Goal: Use online tool/utility: Utilize a website feature to perform a specific function

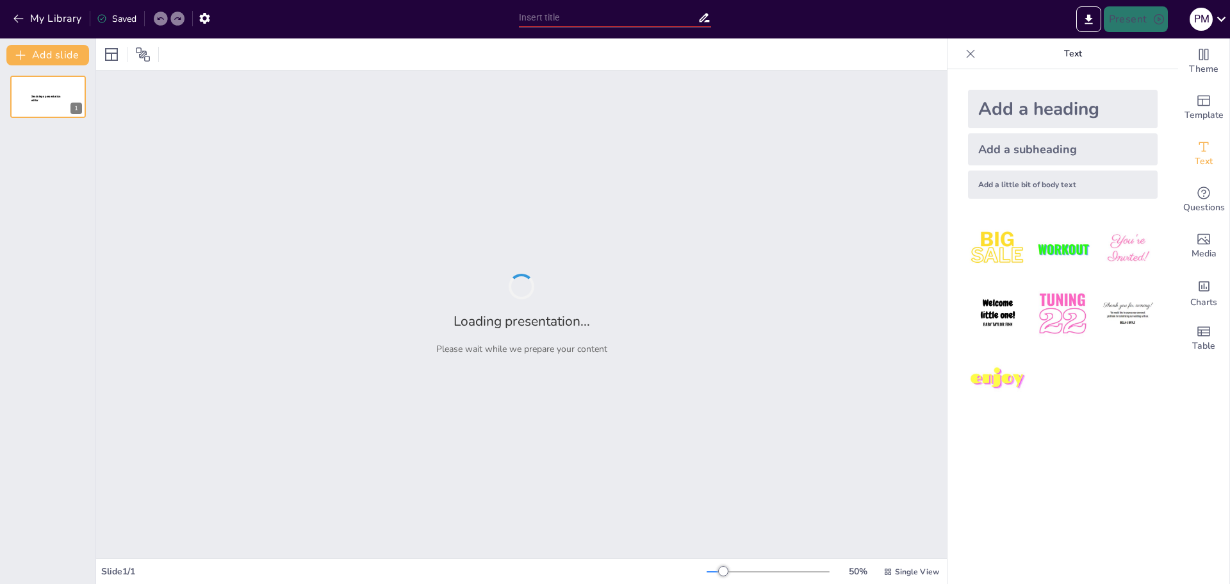
type input "Imported NEW 25-26 TEMPLATE.pptx"
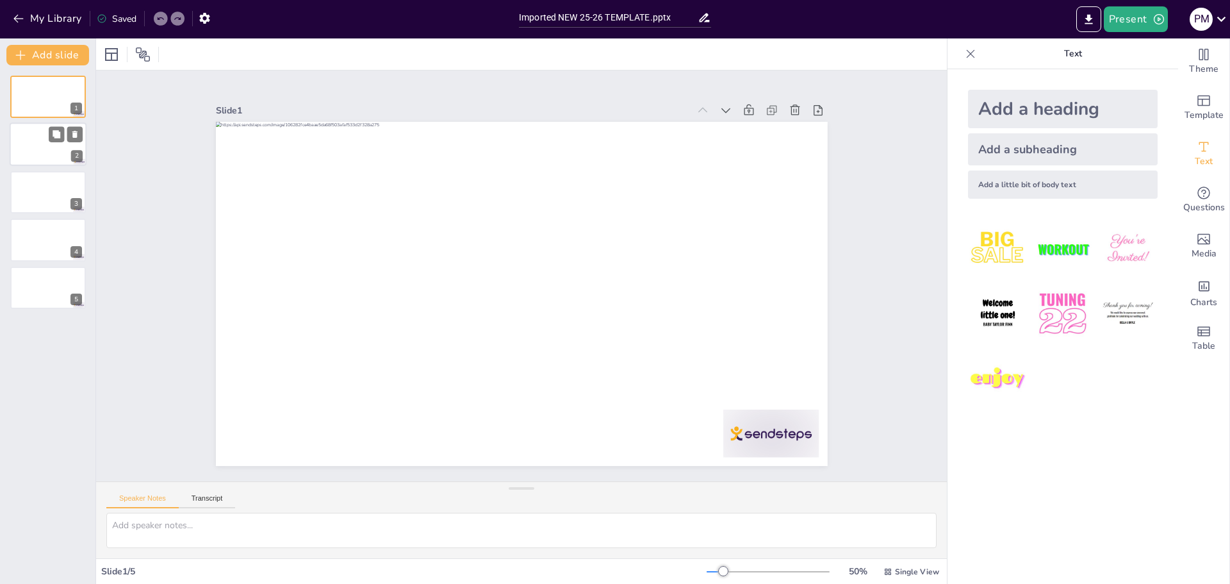
click at [53, 144] on div at bounding box center [48, 145] width 77 height 44
click at [57, 203] on div at bounding box center [48, 192] width 77 height 44
click at [56, 247] on div at bounding box center [48, 240] width 77 height 44
click at [58, 278] on icon at bounding box center [57, 278] width 8 height 8
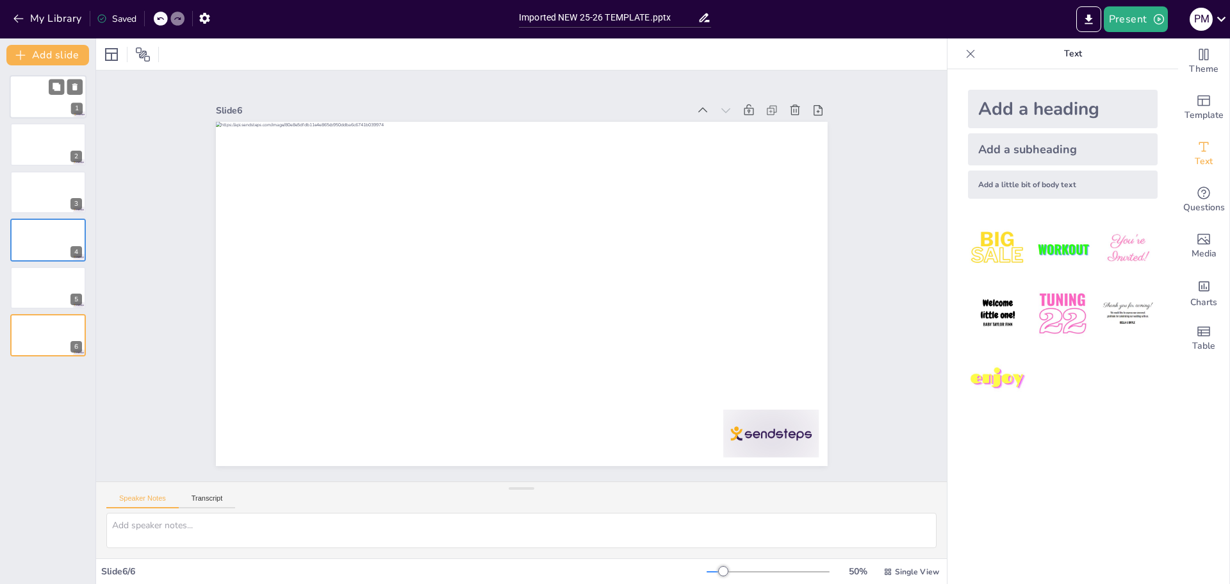
click at [58, 103] on div at bounding box center [48, 97] width 77 height 44
click at [273, 465] on icon at bounding box center [267, 471] width 11 height 12
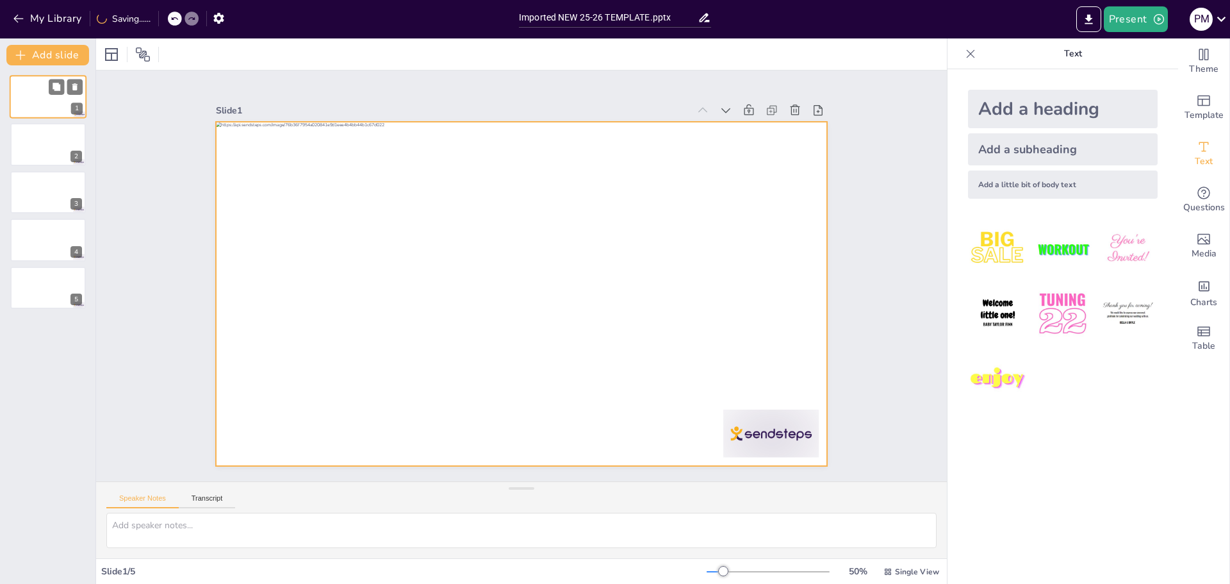
click at [45, 102] on div at bounding box center [48, 97] width 77 height 44
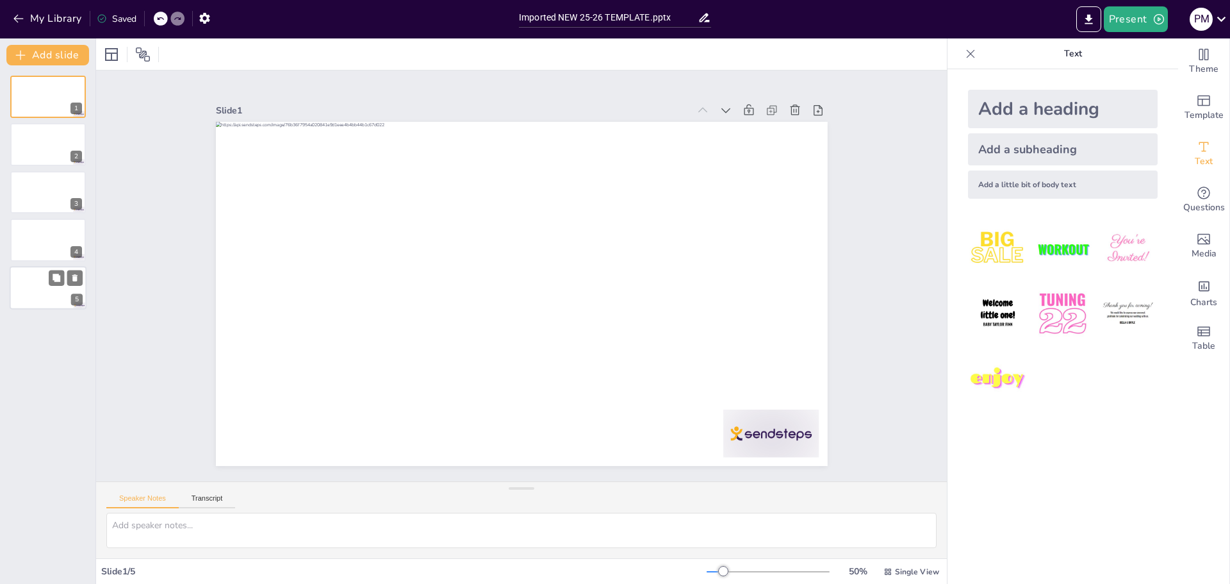
click at [49, 289] on div at bounding box center [48, 288] width 77 height 44
click at [56, 51] on button "Add slide" at bounding box center [47, 55] width 83 height 21
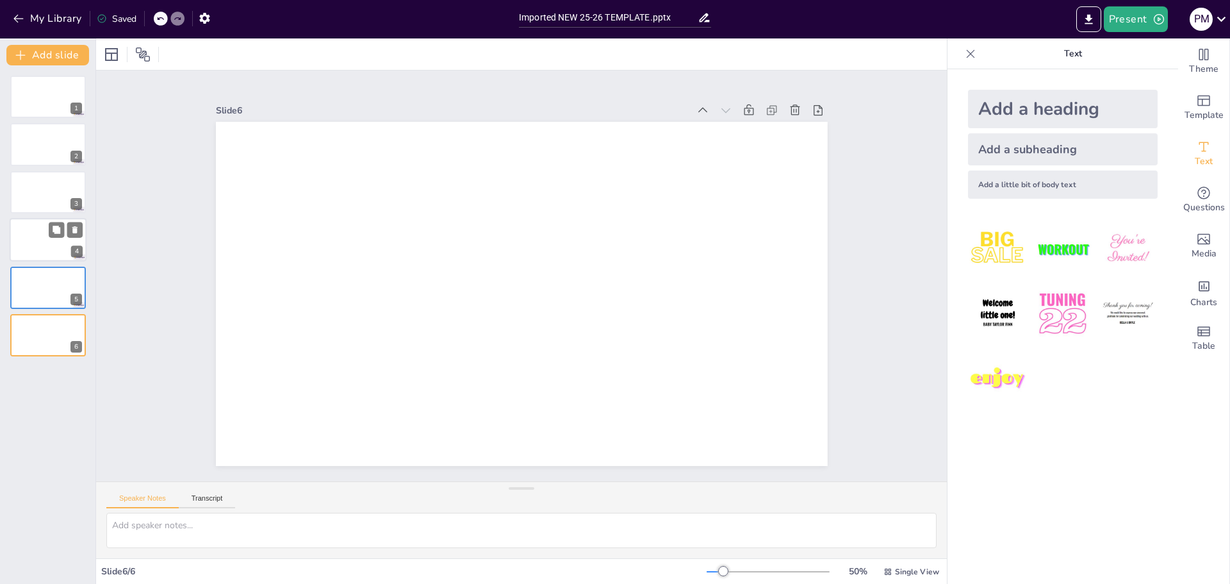
click at [46, 238] on div at bounding box center [48, 240] width 77 height 44
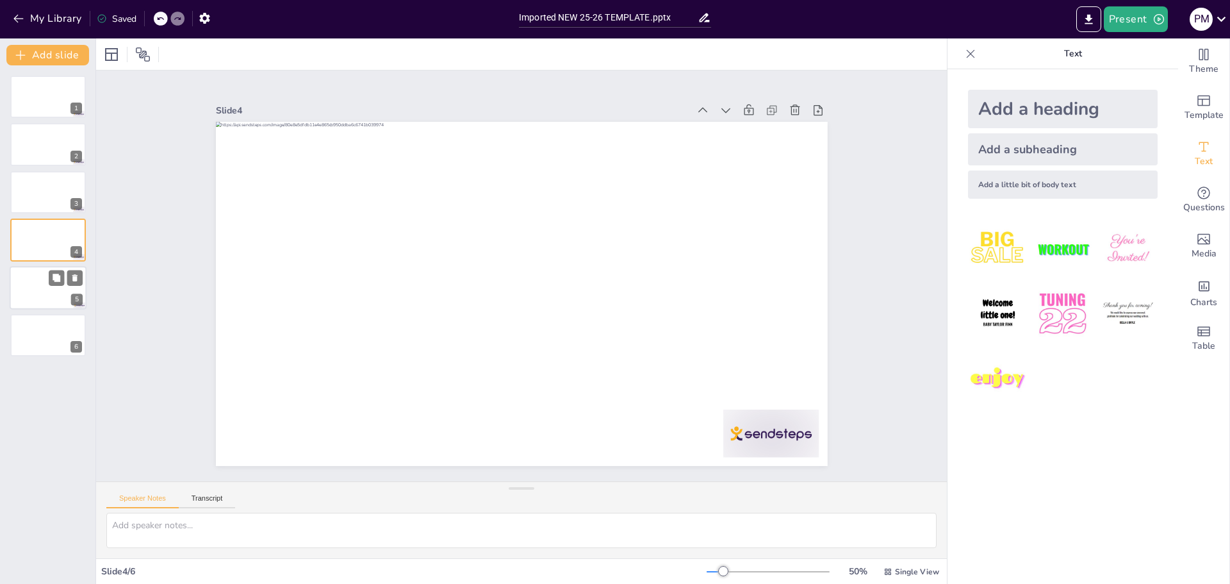
click at [48, 278] on div at bounding box center [48, 288] width 77 height 44
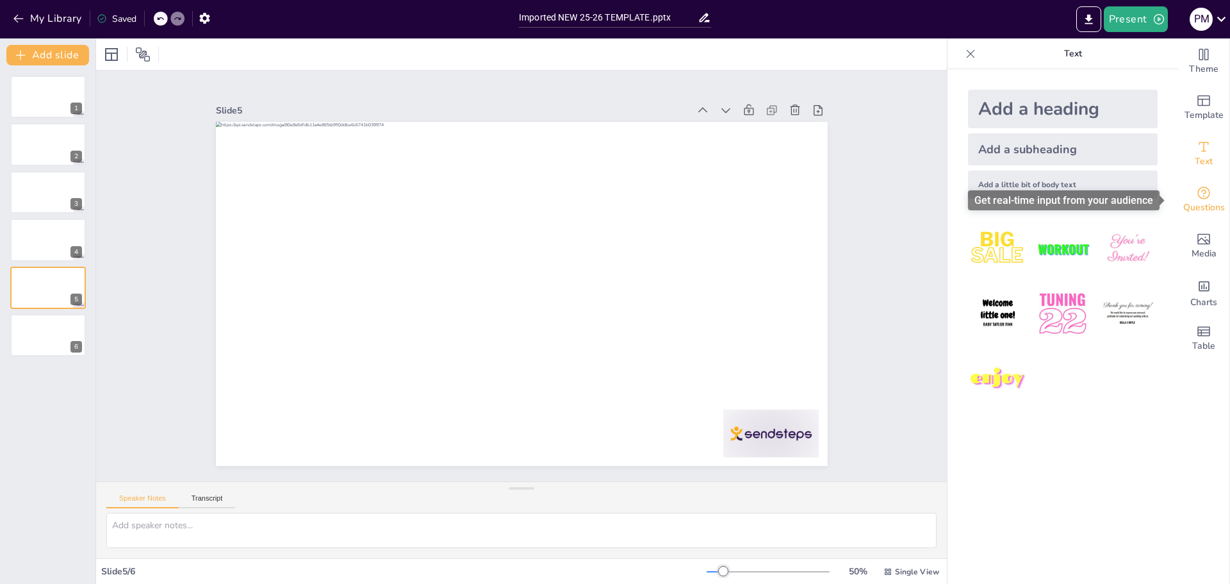
click at [1196, 201] on span "Questions" at bounding box center [1205, 208] width 42 height 14
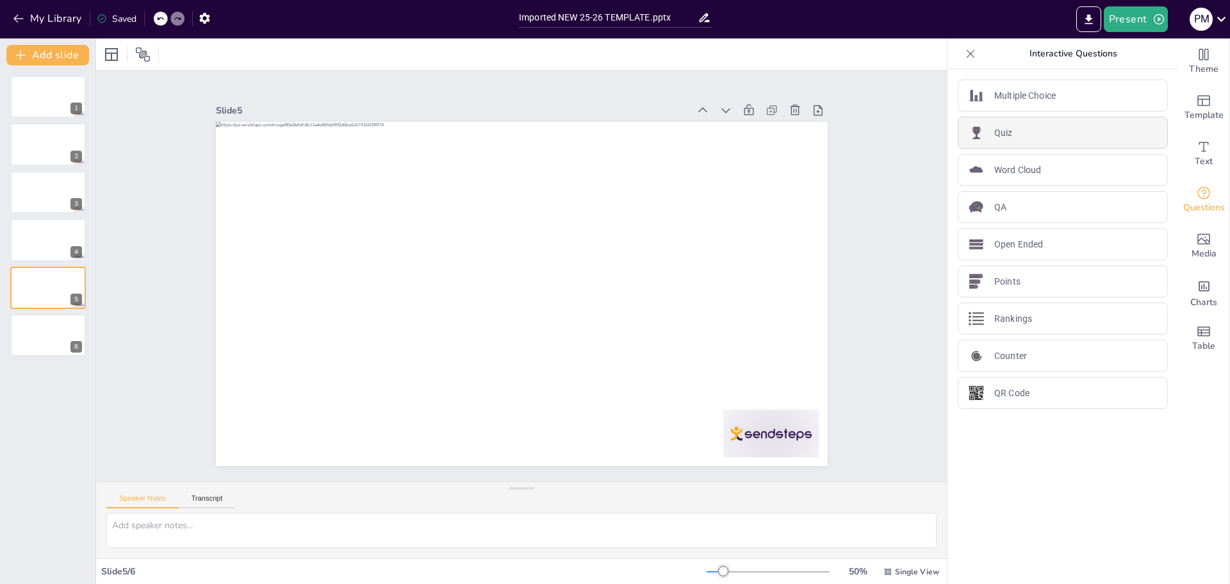
click at [1050, 136] on div "Quiz" at bounding box center [1063, 133] width 210 height 32
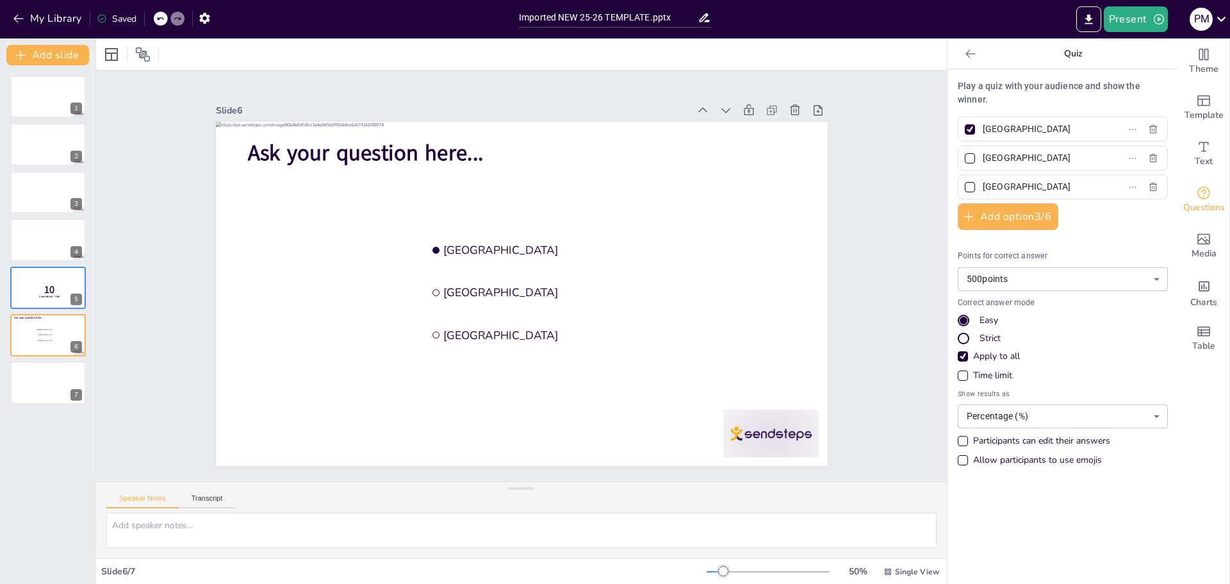
click at [964, 51] on icon at bounding box center [970, 53] width 13 height 13
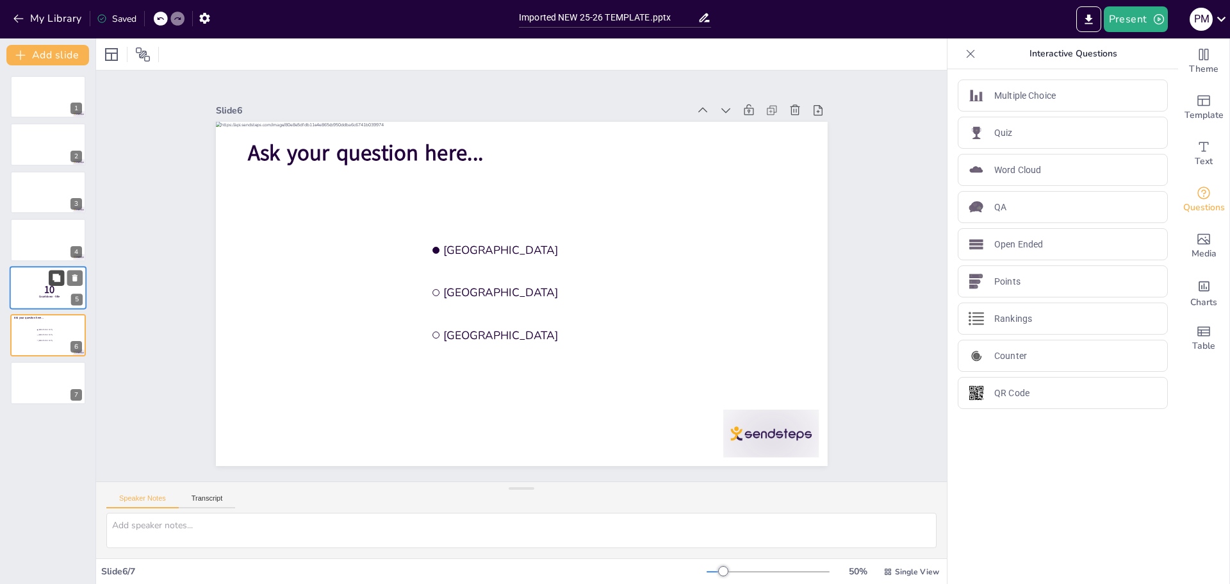
click at [53, 280] on icon at bounding box center [57, 278] width 8 height 8
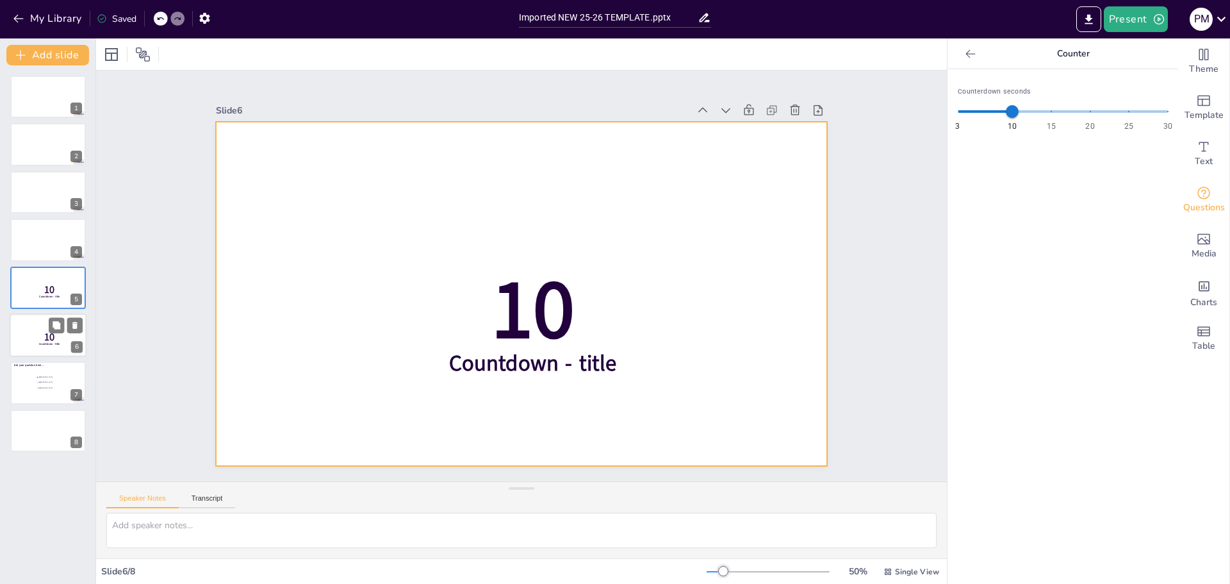
click at [28, 331] on div at bounding box center [48, 335] width 77 height 44
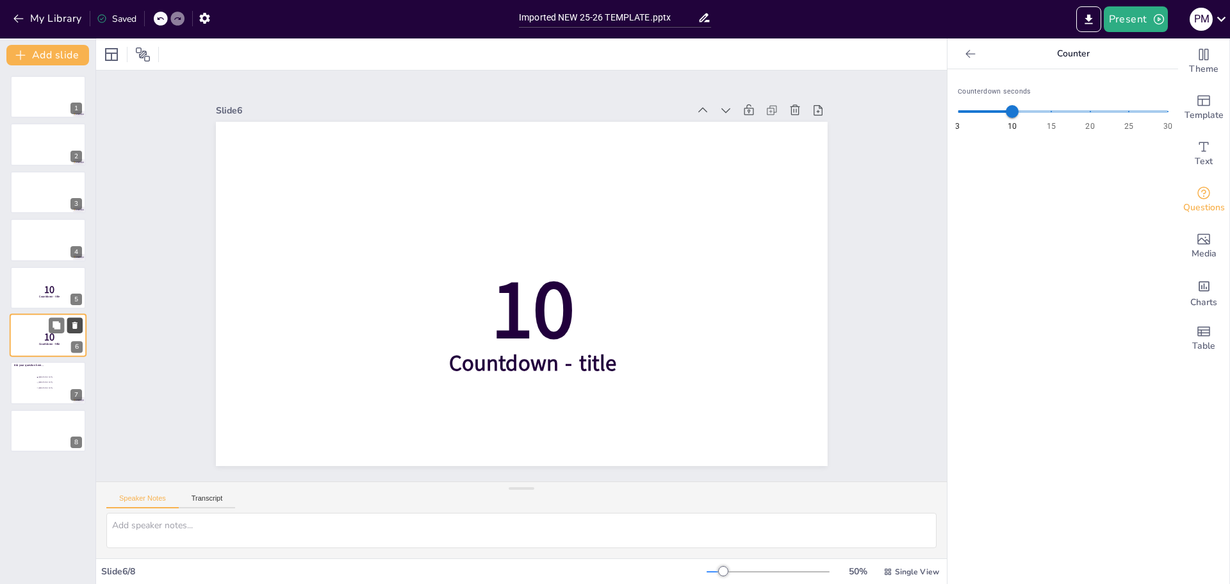
click at [76, 322] on icon at bounding box center [74, 325] width 5 height 7
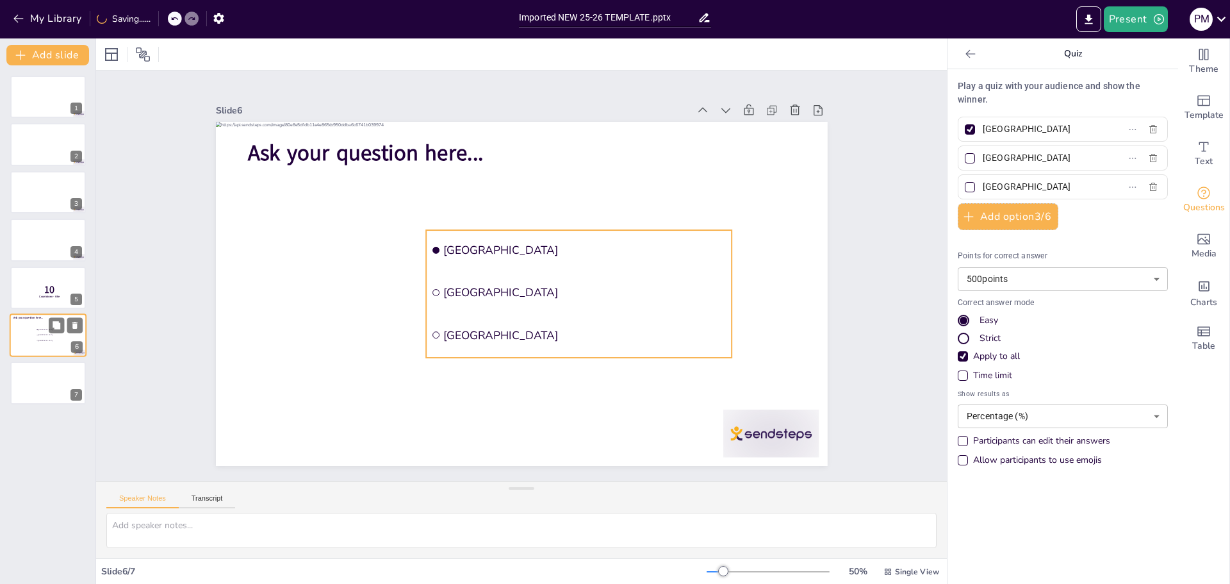
click at [38, 343] on li "[GEOGRAPHIC_DATA]" at bounding box center [55, 340] width 38 height 5
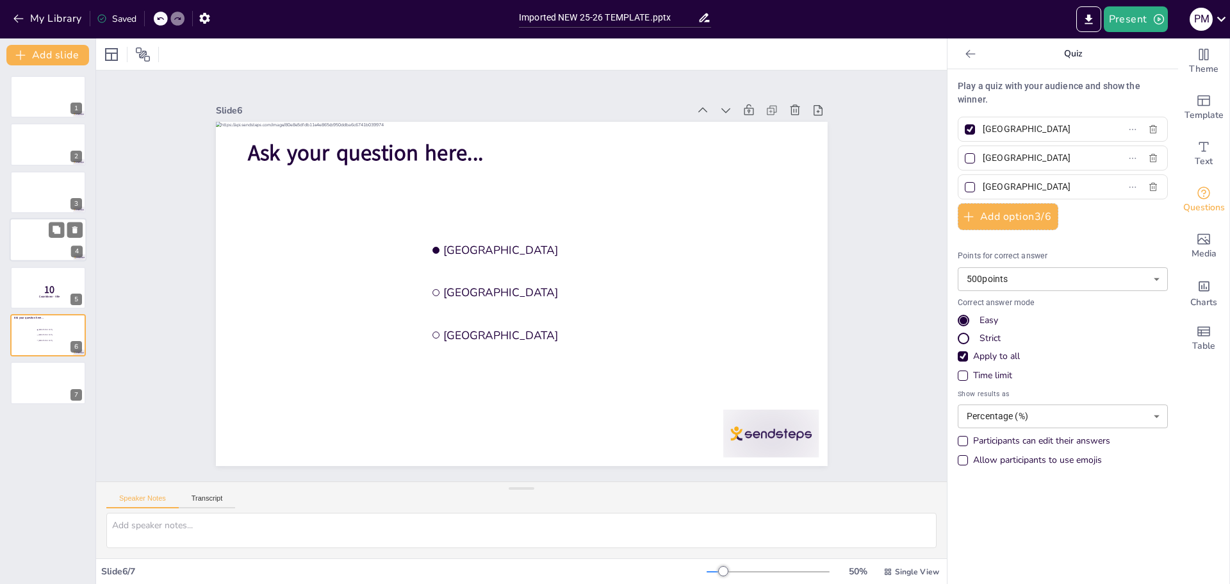
click at [38, 251] on div at bounding box center [48, 240] width 77 height 44
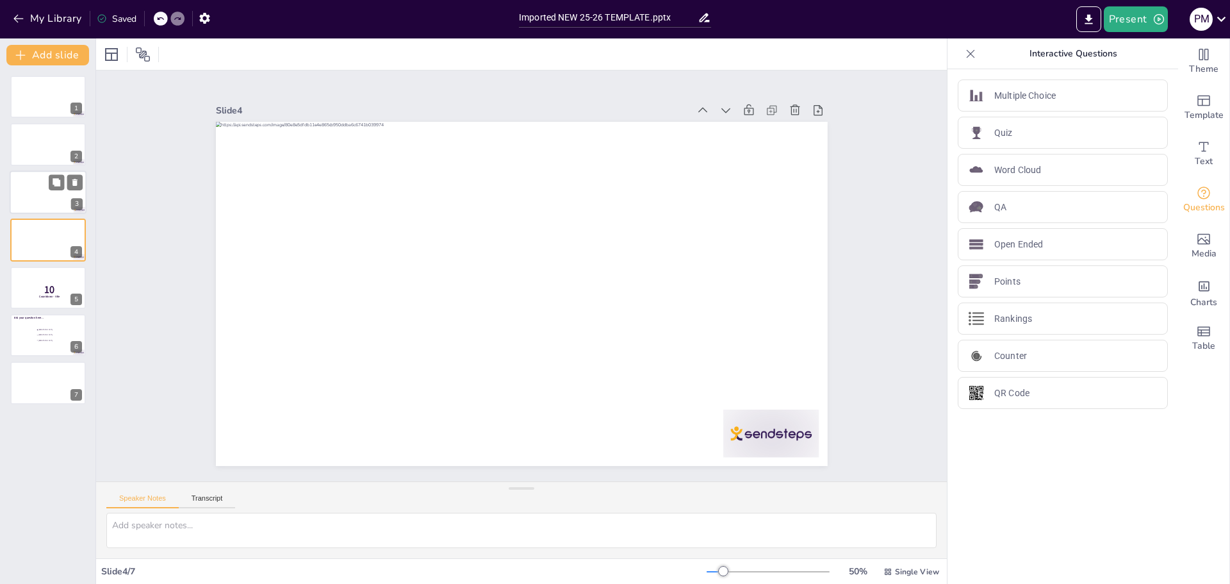
click at [35, 203] on div at bounding box center [48, 192] width 77 height 44
click at [37, 242] on div at bounding box center [48, 240] width 77 height 44
click at [38, 293] on p "10" at bounding box center [50, 290] width 34 height 14
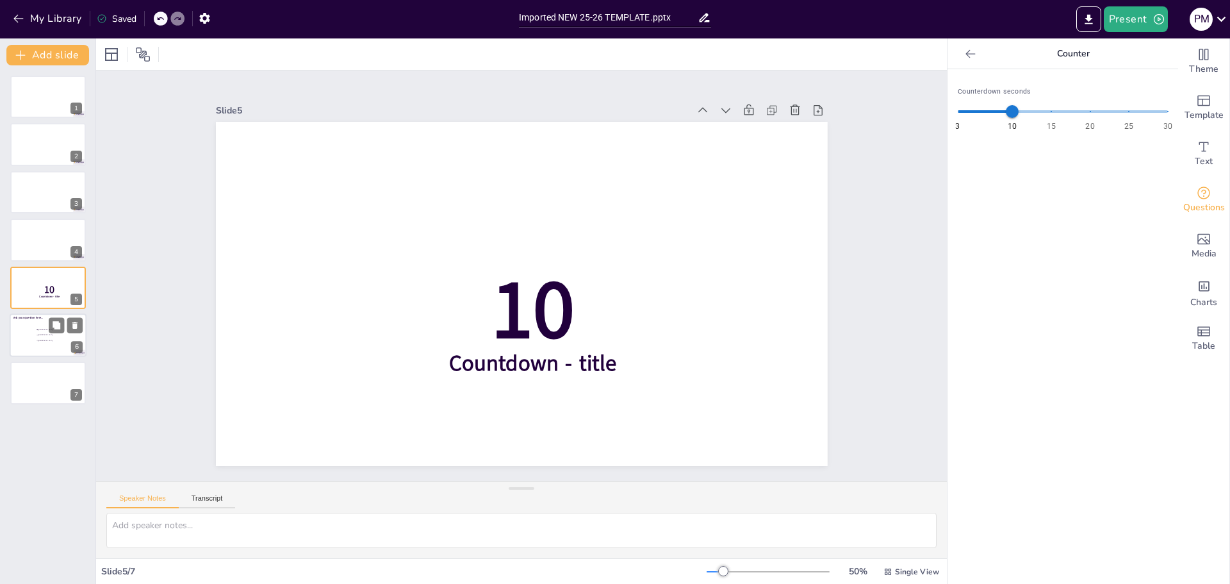
click at [38, 322] on div at bounding box center [48, 335] width 77 height 44
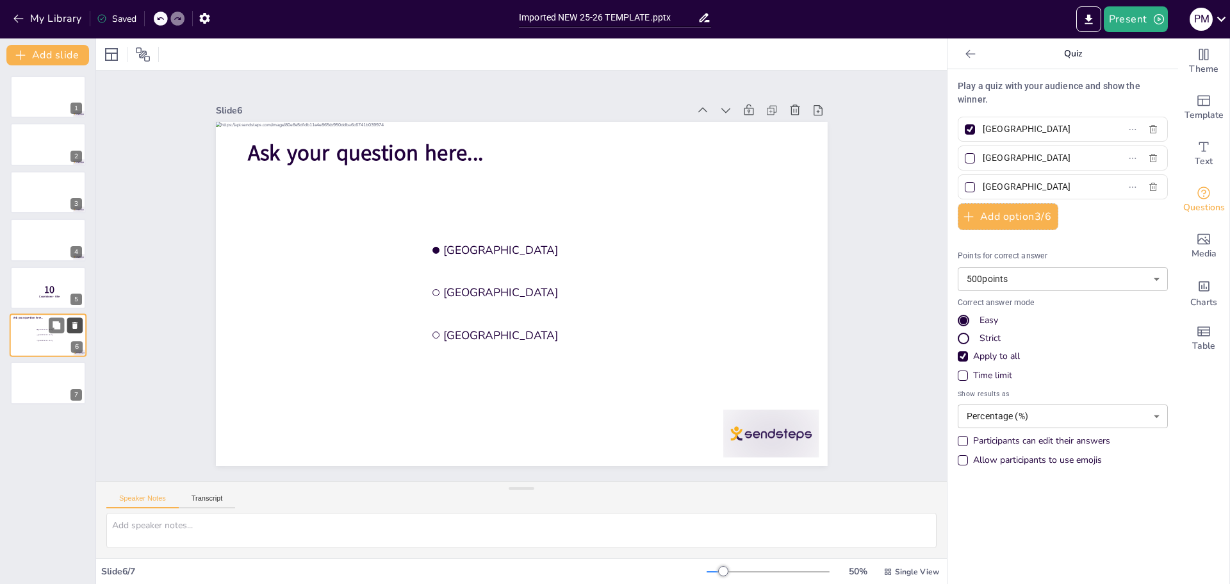
click at [74, 323] on icon at bounding box center [74, 325] width 5 height 7
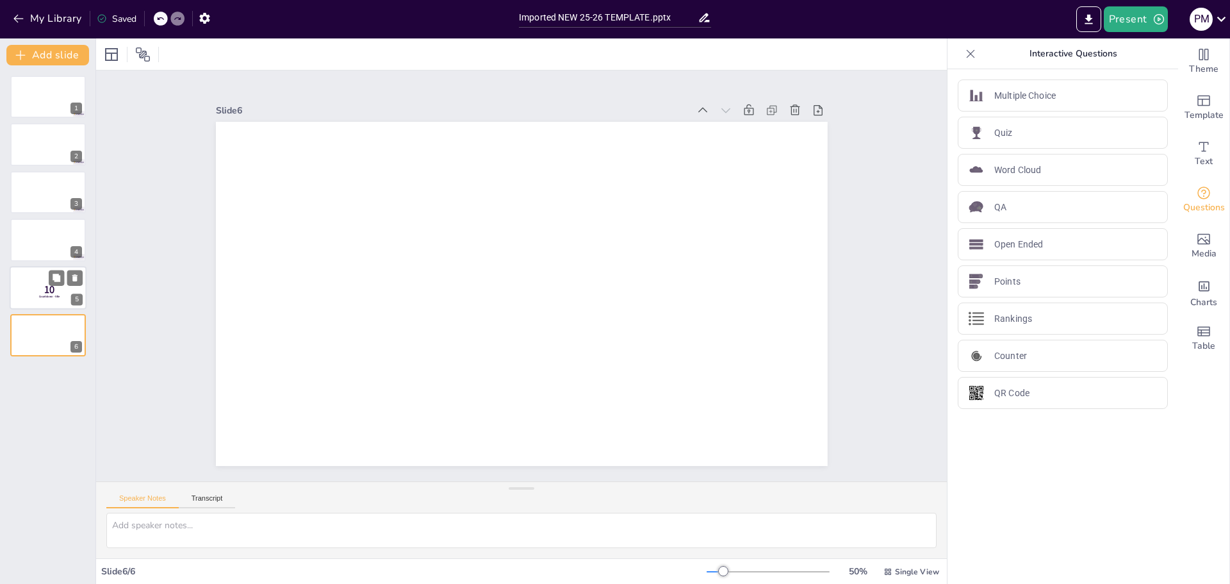
click at [46, 289] on span "10" at bounding box center [49, 290] width 10 height 14
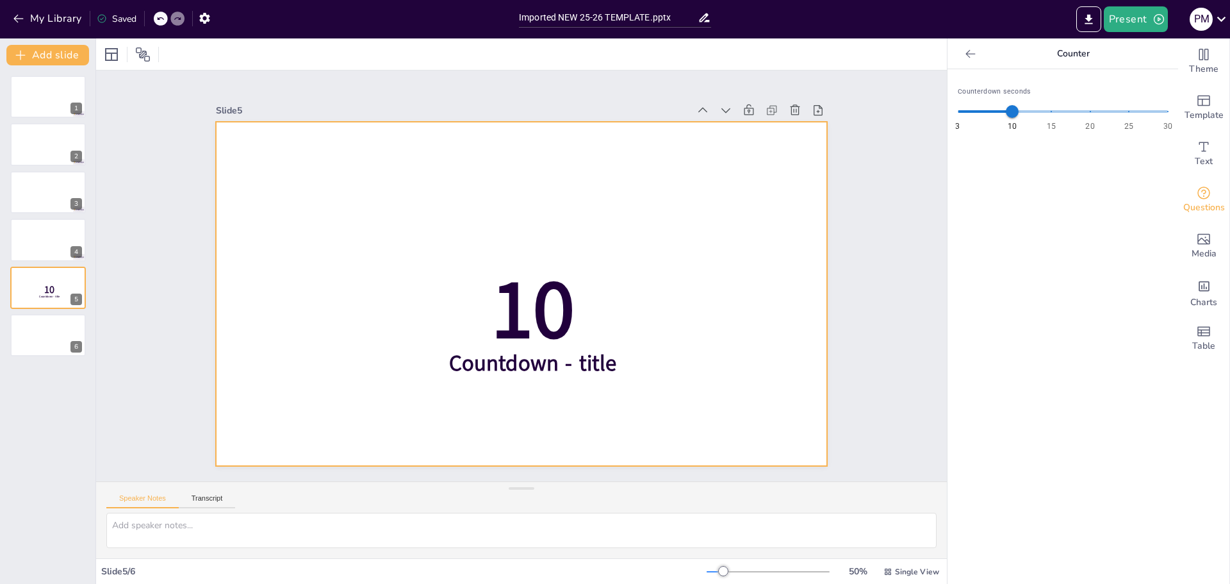
drag, startPoint x: 368, startPoint y: 314, endPoint x: 440, endPoint y: 311, distance: 71.8
click at [420, 295] on div "10 Countdown - title" at bounding box center [598, 142] width 530 height 305
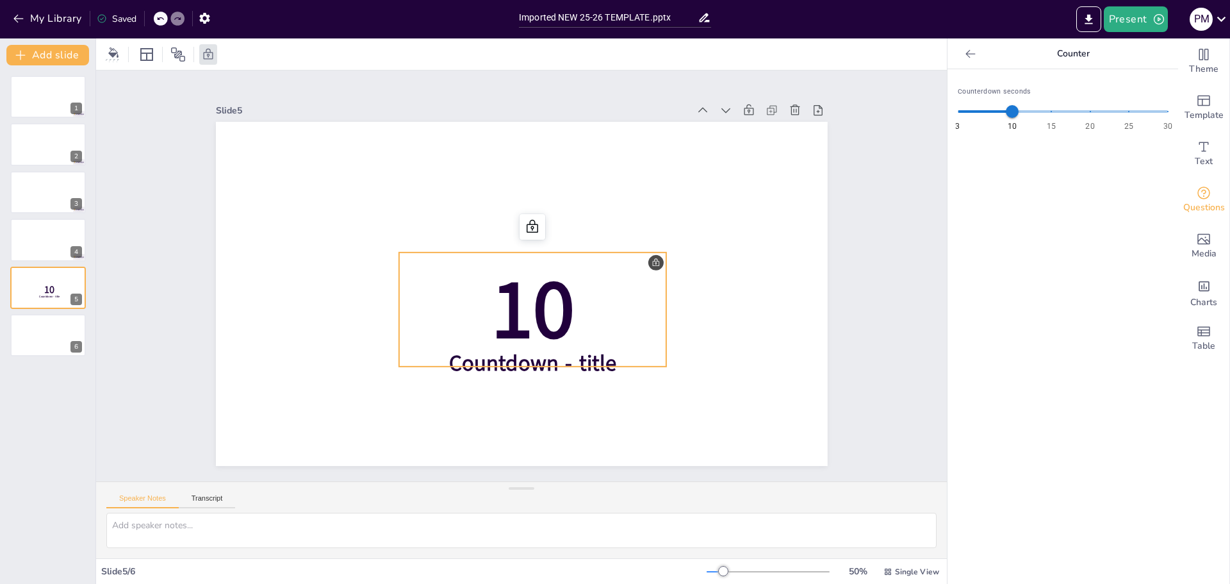
click at [512, 304] on span "10" at bounding box center [486, 276] width 132 height 113
click at [1201, 62] on span "Theme" at bounding box center [1203, 69] width 29 height 14
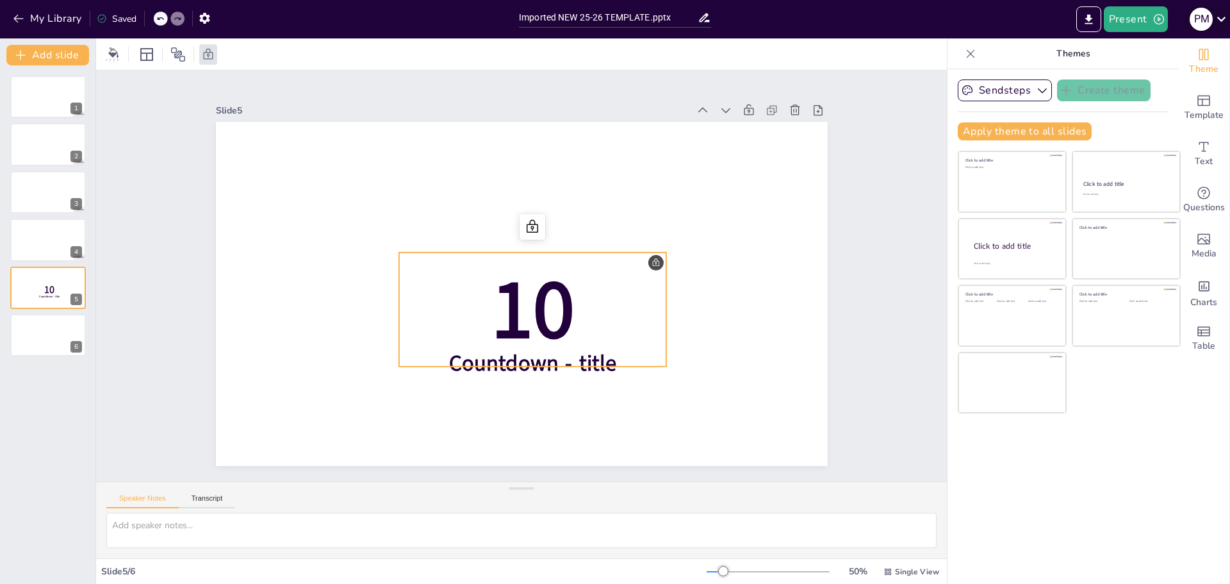
click at [1206, 15] on div "P M" at bounding box center [1201, 19] width 23 height 23
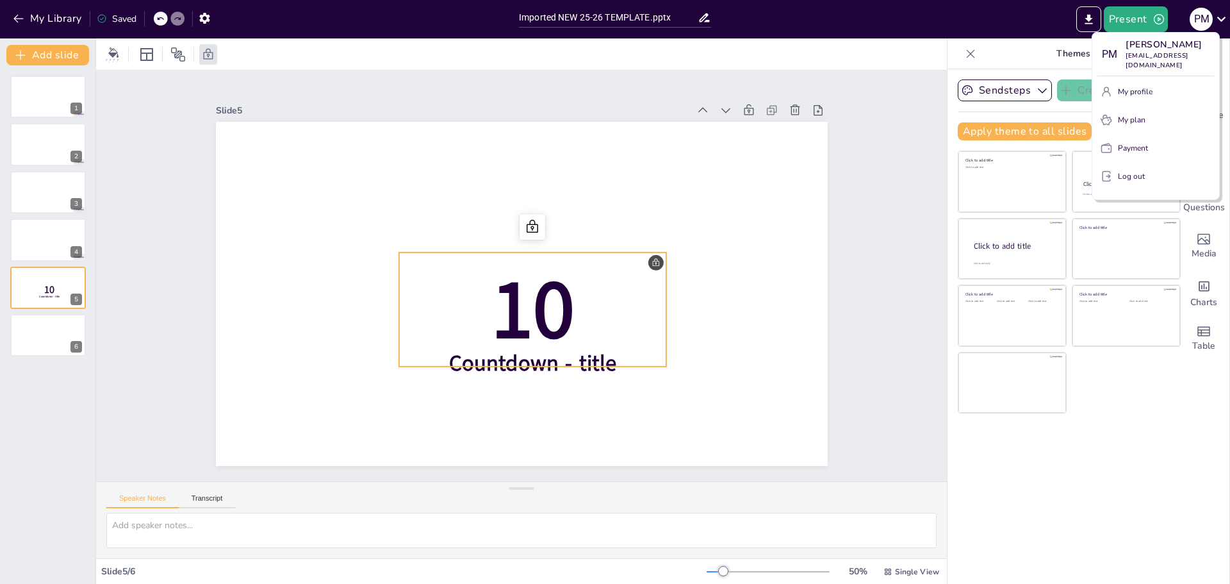
drag, startPoint x: 1142, startPoint y: 412, endPoint x: 1118, endPoint y: 355, distance: 61.8
click at [1142, 411] on div at bounding box center [615, 292] width 1230 height 584
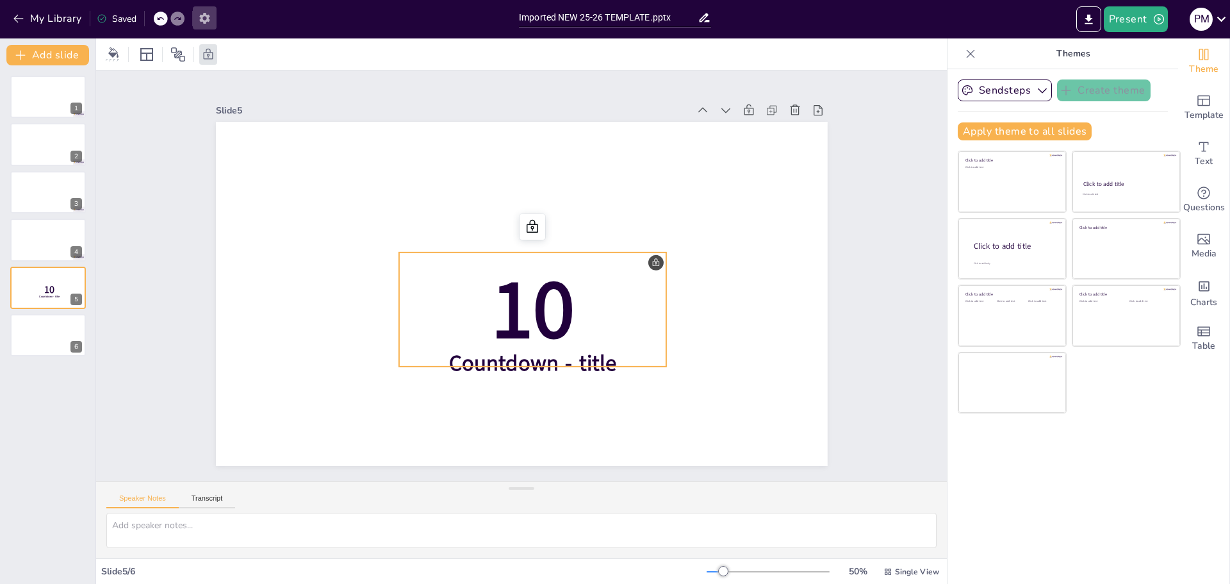
click at [204, 18] on icon "button" at bounding box center [204, 18] width 13 height 13
